Goal: Information Seeking & Learning: Learn about a topic

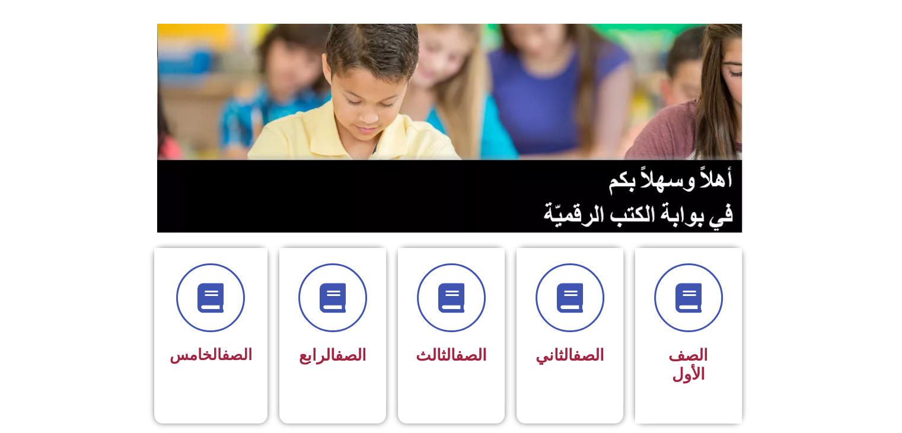
scroll to position [90, 0]
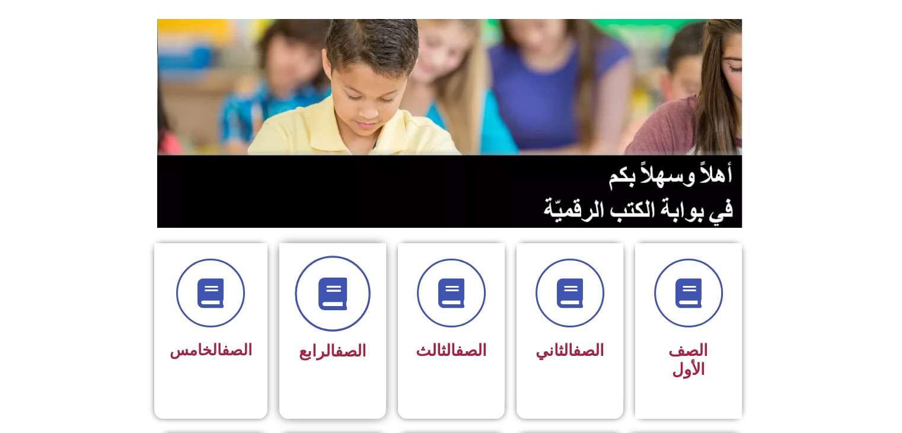
click at [316, 289] on icon at bounding box center [332, 293] width 33 height 33
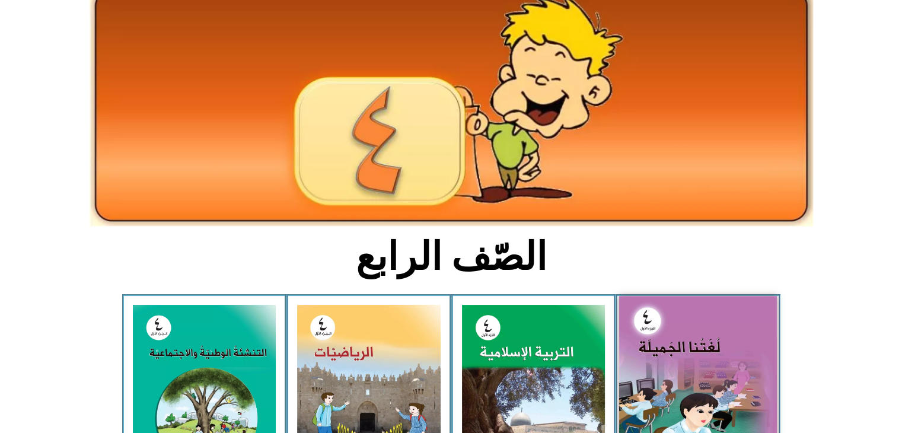
scroll to position [76, 0]
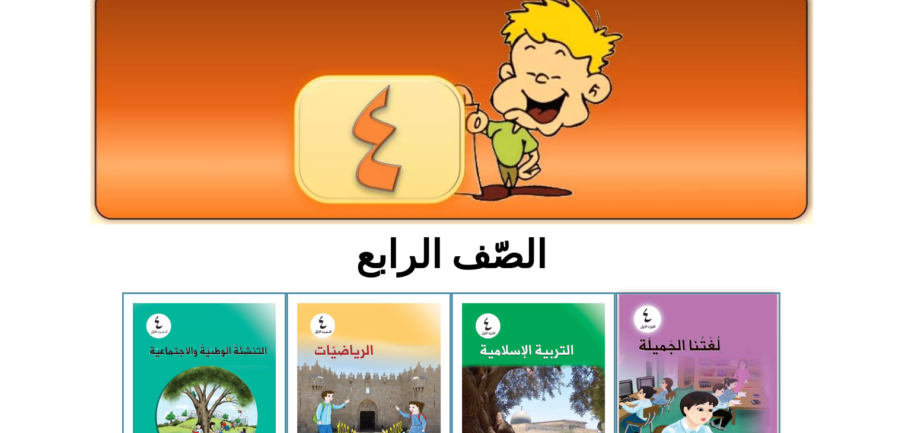
click at [644, 338] on img at bounding box center [698, 391] width 158 height 194
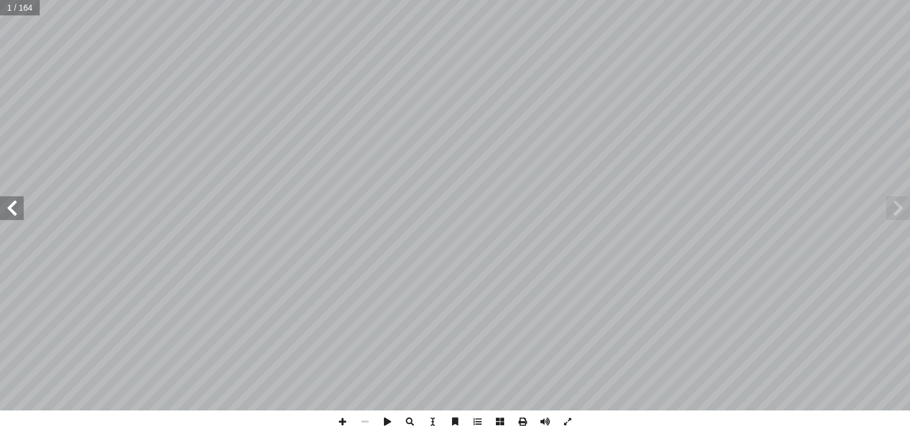
click at [7, 197] on span at bounding box center [12, 208] width 24 height 24
click at [12, 206] on span at bounding box center [12, 208] width 24 height 24
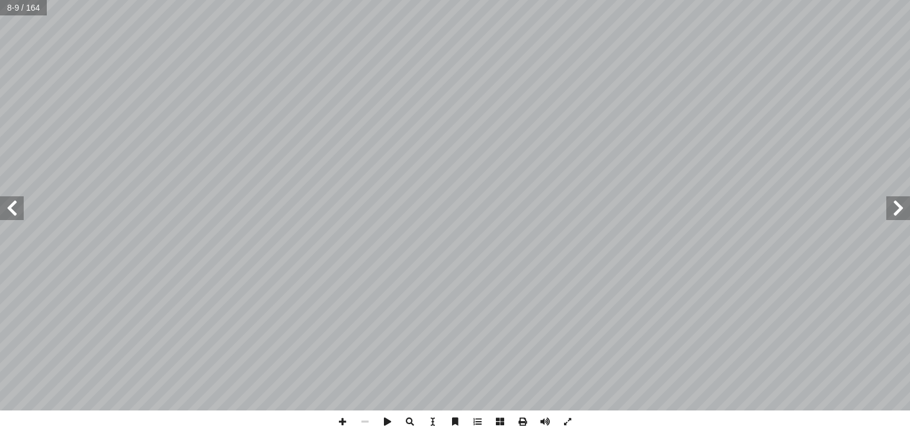
click at [12, 206] on span at bounding box center [12, 208] width 24 height 24
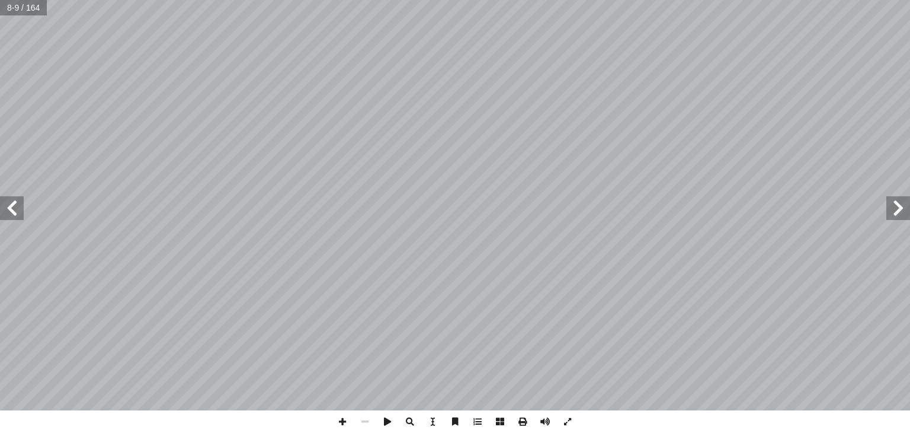
click at [12, 206] on span at bounding box center [12, 208] width 24 height 24
click at [14, 205] on span at bounding box center [12, 208] width 24 height 24
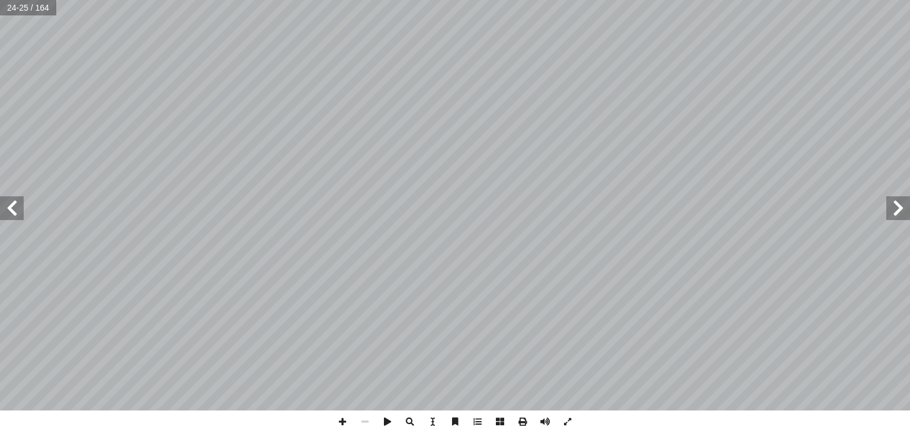
click at [14, 205] on span at bounding box center [12, 208] width 24 height 24
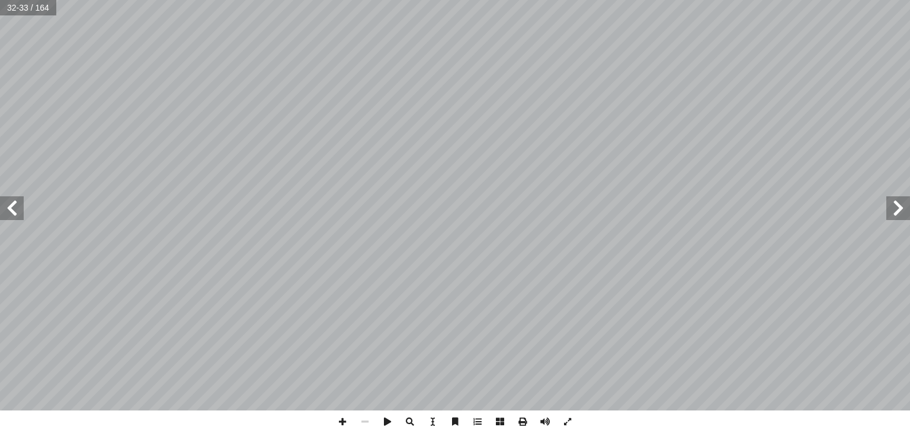
click at [14, 205] on span at bounding box center [12, 208] width 24 height 24
click at [8, 205] on span at bounding box center [12, 208] width 24 height 24
click at [892, 213] on span at bounding box center [899, 208] width 24 height 24
